Goal: Transaction & Acquisition: Purchase product/service

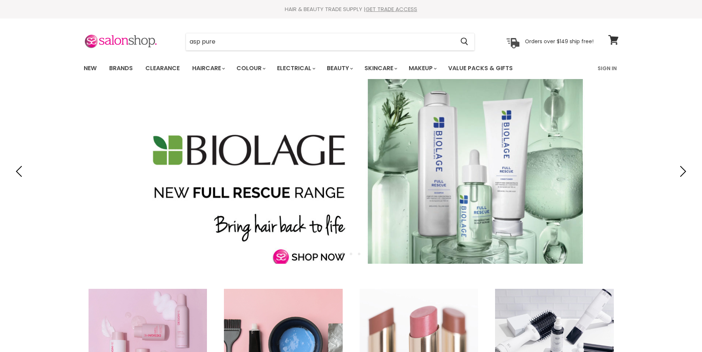
type input "asp pure p"
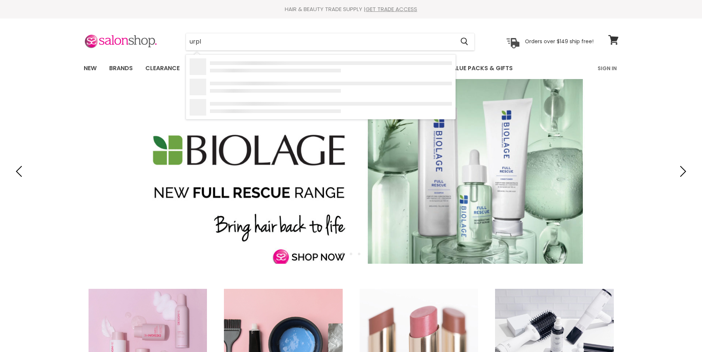
type input "urple"
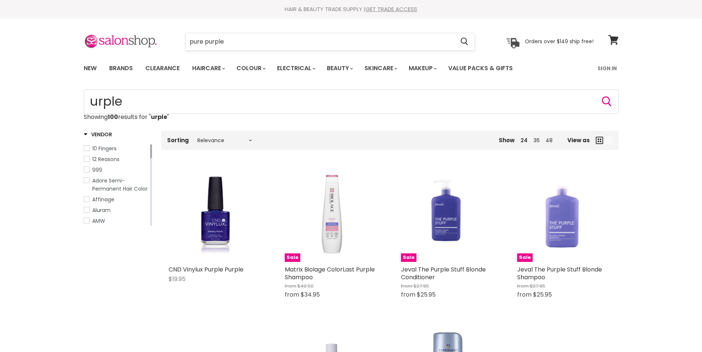
click at [242, 43] on input "pure purple" at bounding box center [320, 41] width 269 height 17
type input "pure purple asp"
click button "Cancel" at bounding box center [0, 0] width 0 height 0
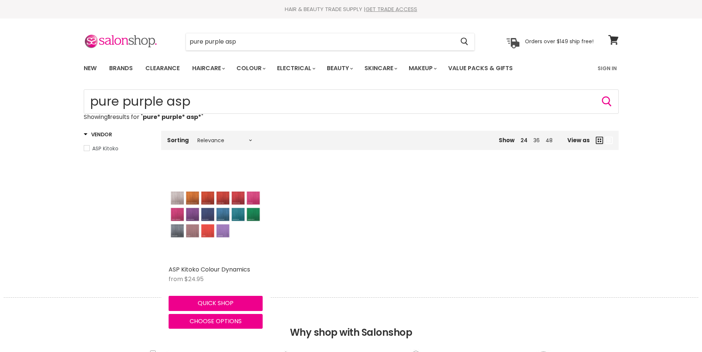
click at [197, 231] on img "Main content" at bounding box center [216, 214] width 94 height 48
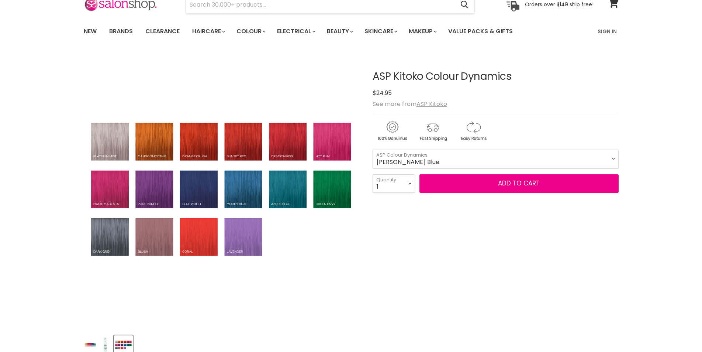
click at [148, 195] on img "ASP Kitoko Colour Dynamics image. Click or Scroll to Zoom." at bounding box center [222, 190] width 276 height 141
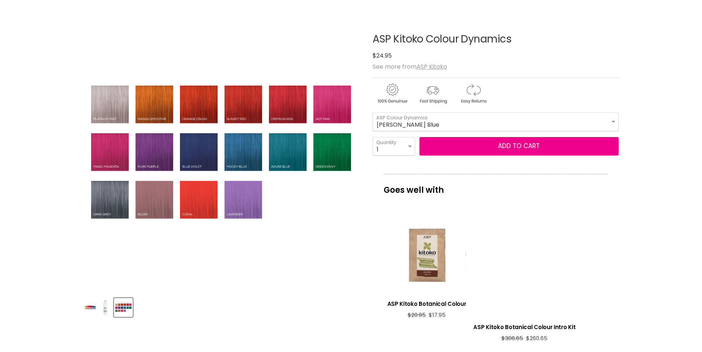
scroll to position [148, 0]
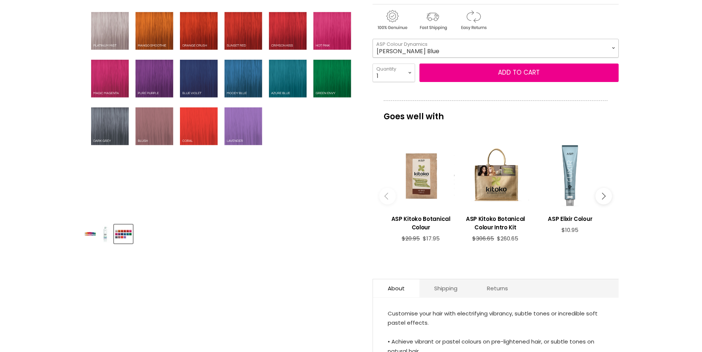
click at [616, 47] on select "Moody Blue Crimson Kiss Green Pepper Hot Pink Magic Magenta Mango Smoothie Ocea…" at bounding box center [496, 48] width 246 height 18
click at [373, 39] on select "Moody Blue Crimson Kiss Green Pepper Hot Pink Magic Magenta Mango Smoothie Ocea…" at bounding box center [496, 48] width 246 height 18
select select "Pure Purple"
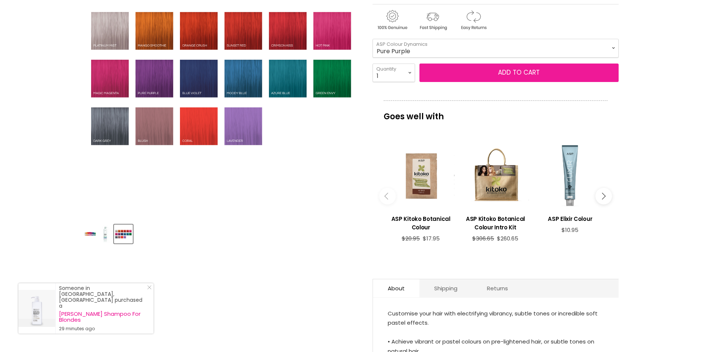
click at [536, 68] on button "Add to cart" at bounding box center [518, 72] width 199 height 18
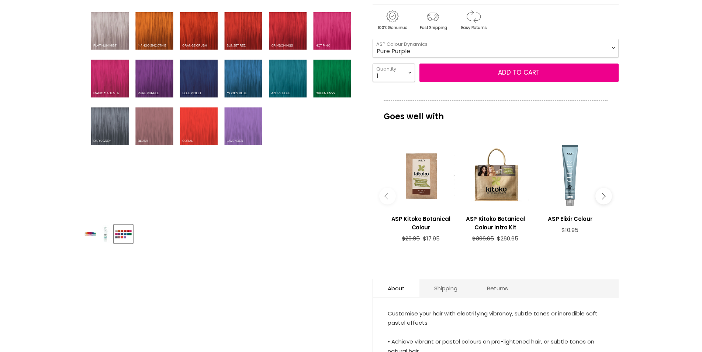
click at [411, 73] on select "1 2 3 4 5 6 7 8 9 10+" at bounding box center [394, 72] width 42 height 18
click at [499, 87] on div "ASP Kitoko Colour Dynamics No reviews $0 $24.95 See more from ASP Kitoko Moody …" at bounding box center [496, 179] width 246 height 474
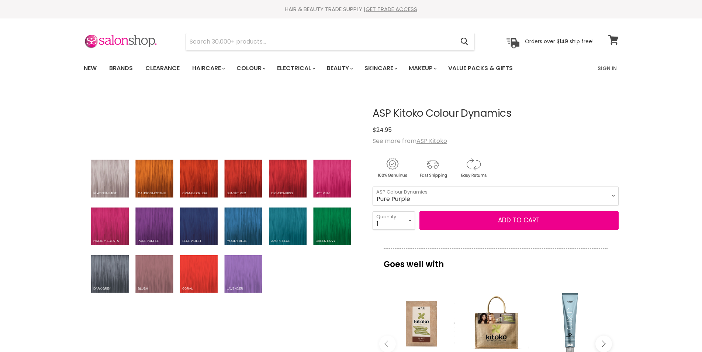
click at [612, 41] on icon at bounding box center [613, 40] width 10 height 10
